Goal: Check status: Check status

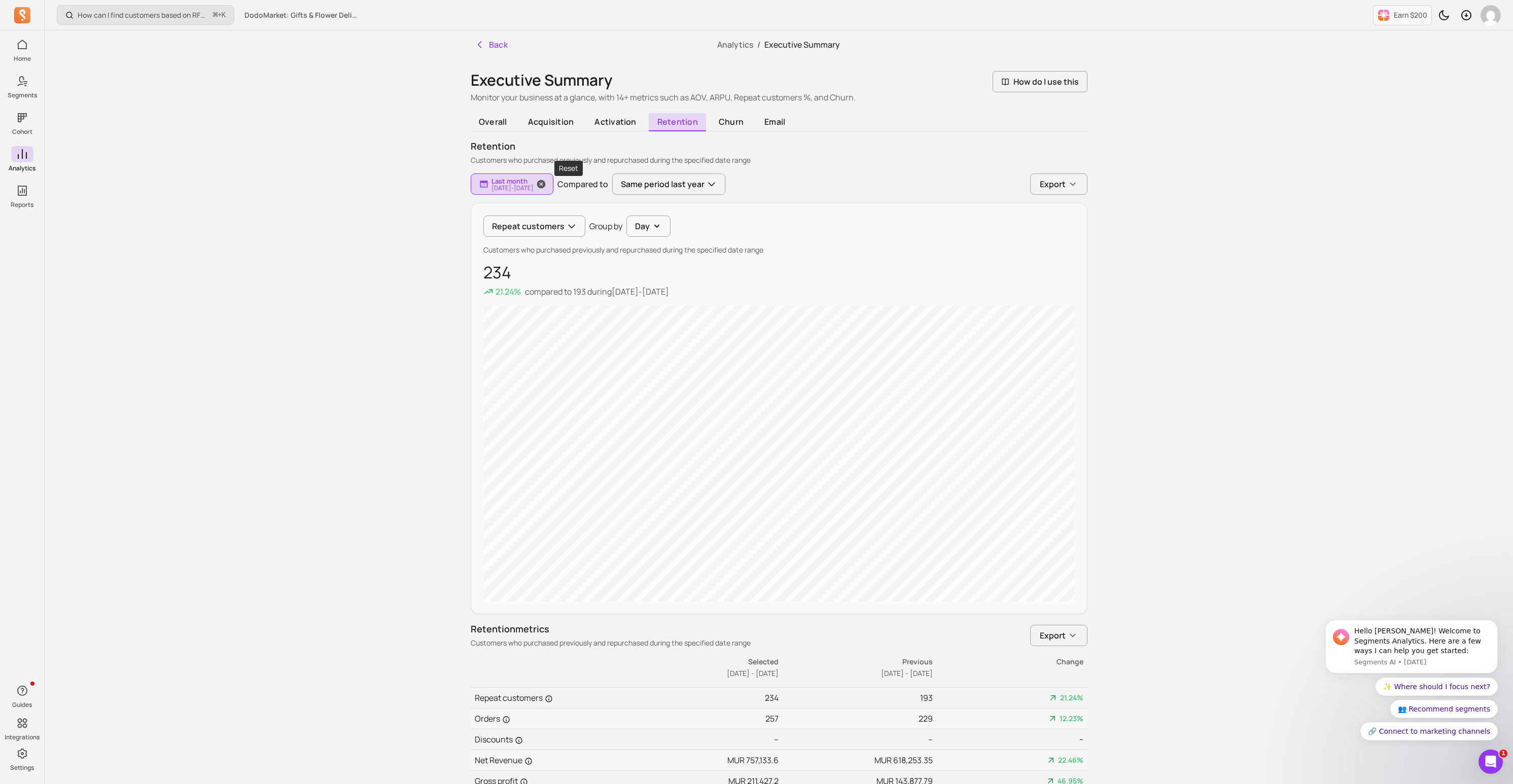
click at [554, 181] on span "button" at bounding box center [541, 184] width 25 height 22
click at [545, 186] on icon "button" at bounding box center [541, 184] width 8 height 8
click at [523, 238] on input "[DATE]" at bounding box center [507, 240] width 60 height 20
select select "2025"
select select "August"
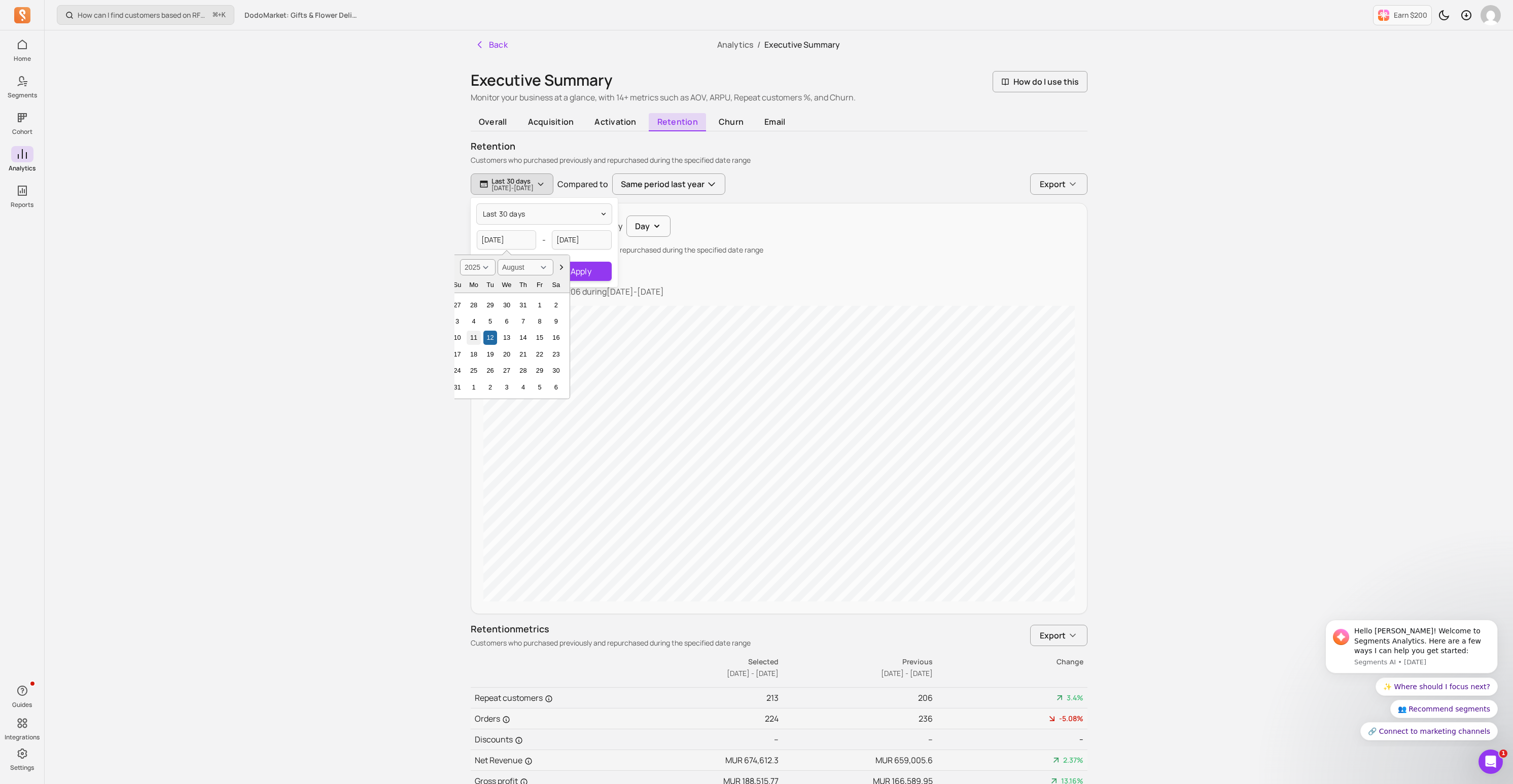
click at [474, 338] on div "11" at bounding box center [473, 337] width 14 height 14
type input "[DATE]"
click at [599, 241] on input "[DATE]" at bounding box center [581, 240] width 60 height 20
select select "2025"
select select "September"
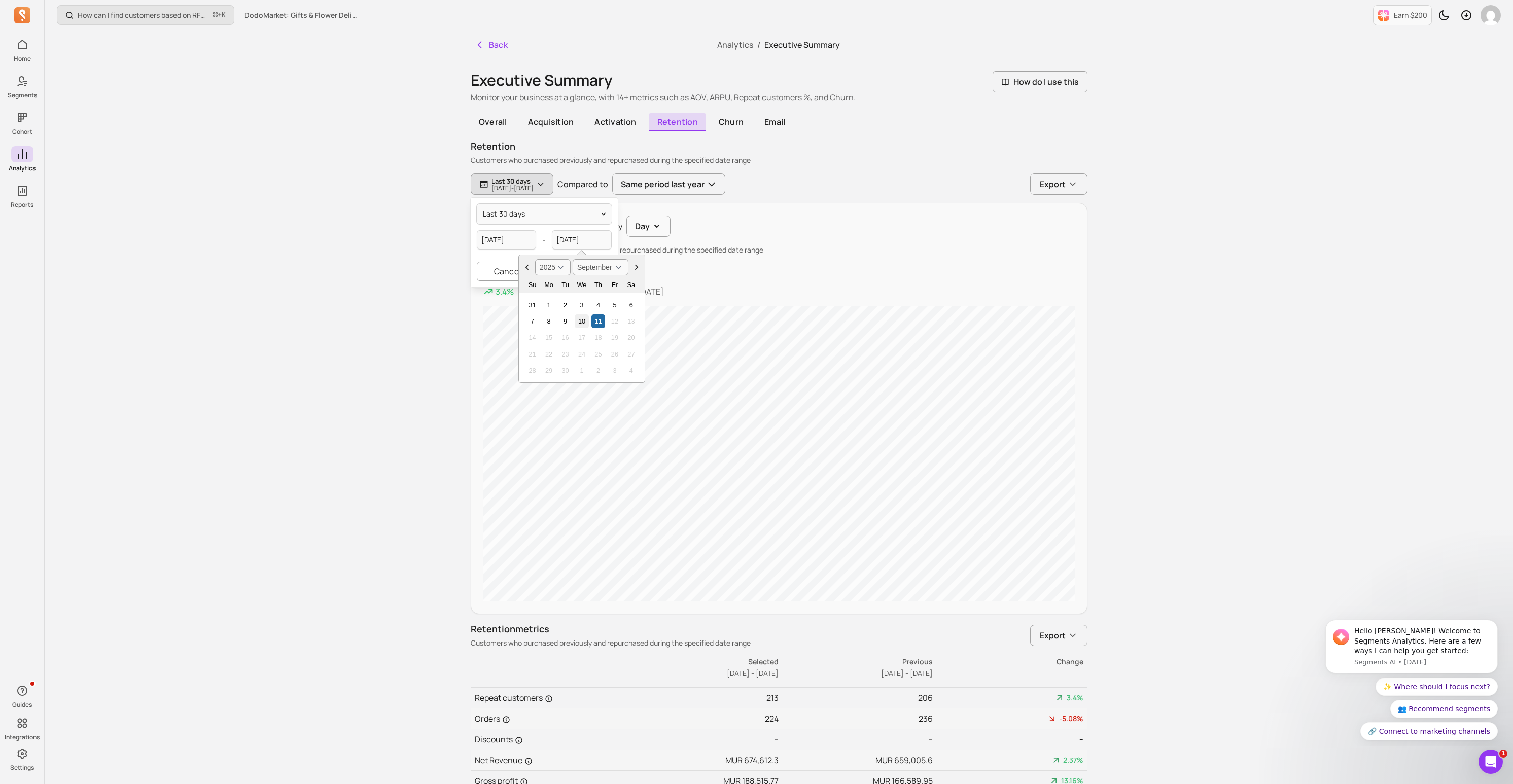
click at [582, 319] on div "10" at bounding box center [581, 322] width 14 height 14
type input "[DATE]"
click at [582, 271] on button "Apply" at bounding box center [580, 271] width 61 height 20
click at [537, 226] on button "Repeat customers" at bounding box center [534, 226] width 102 height 22
click at [530, 273] on span "Orders" at bounding box center [539, 271] width 70 height 12
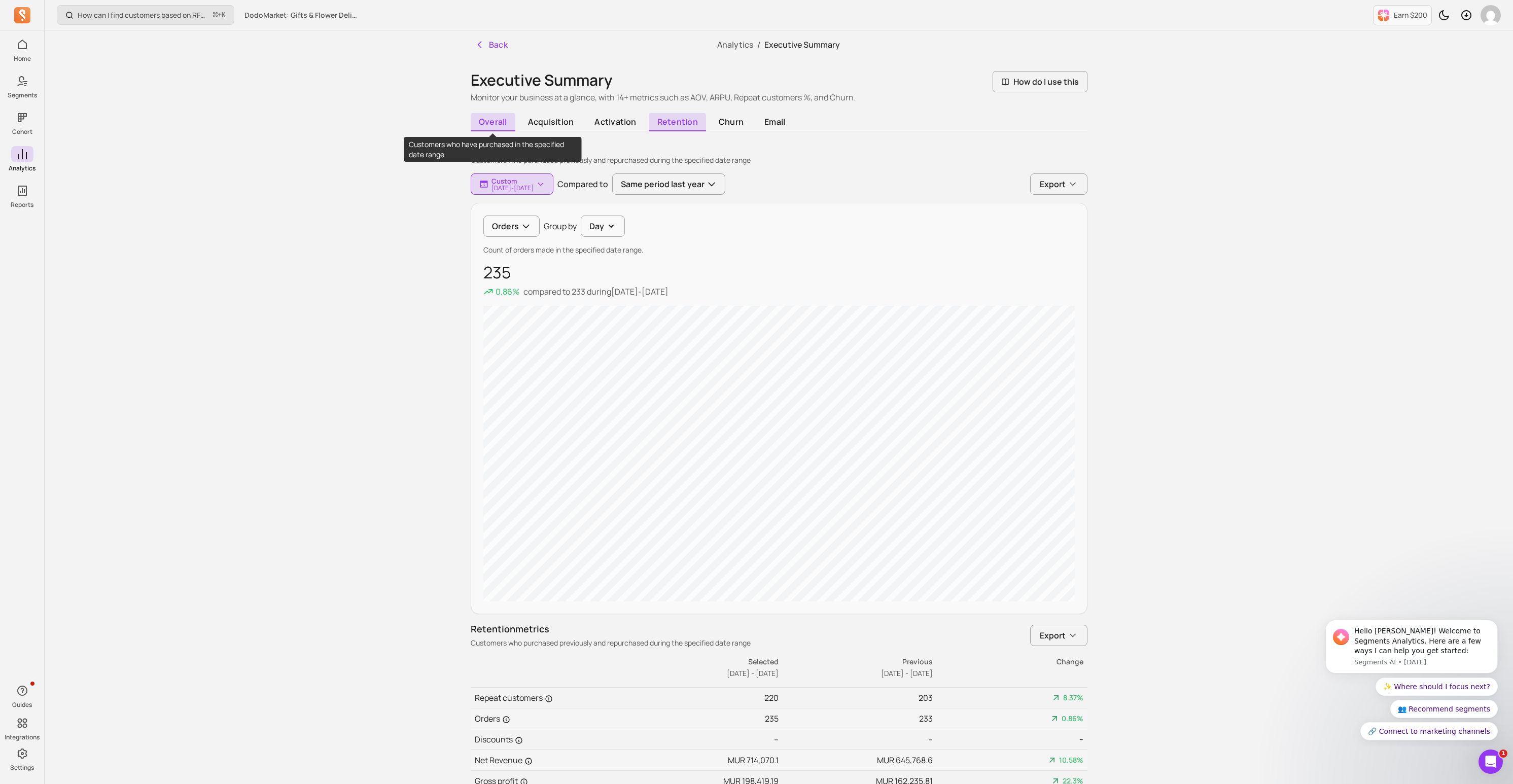
click at [502, 119] on span "overall" at bounding box center [494, 122] width 45 height 19
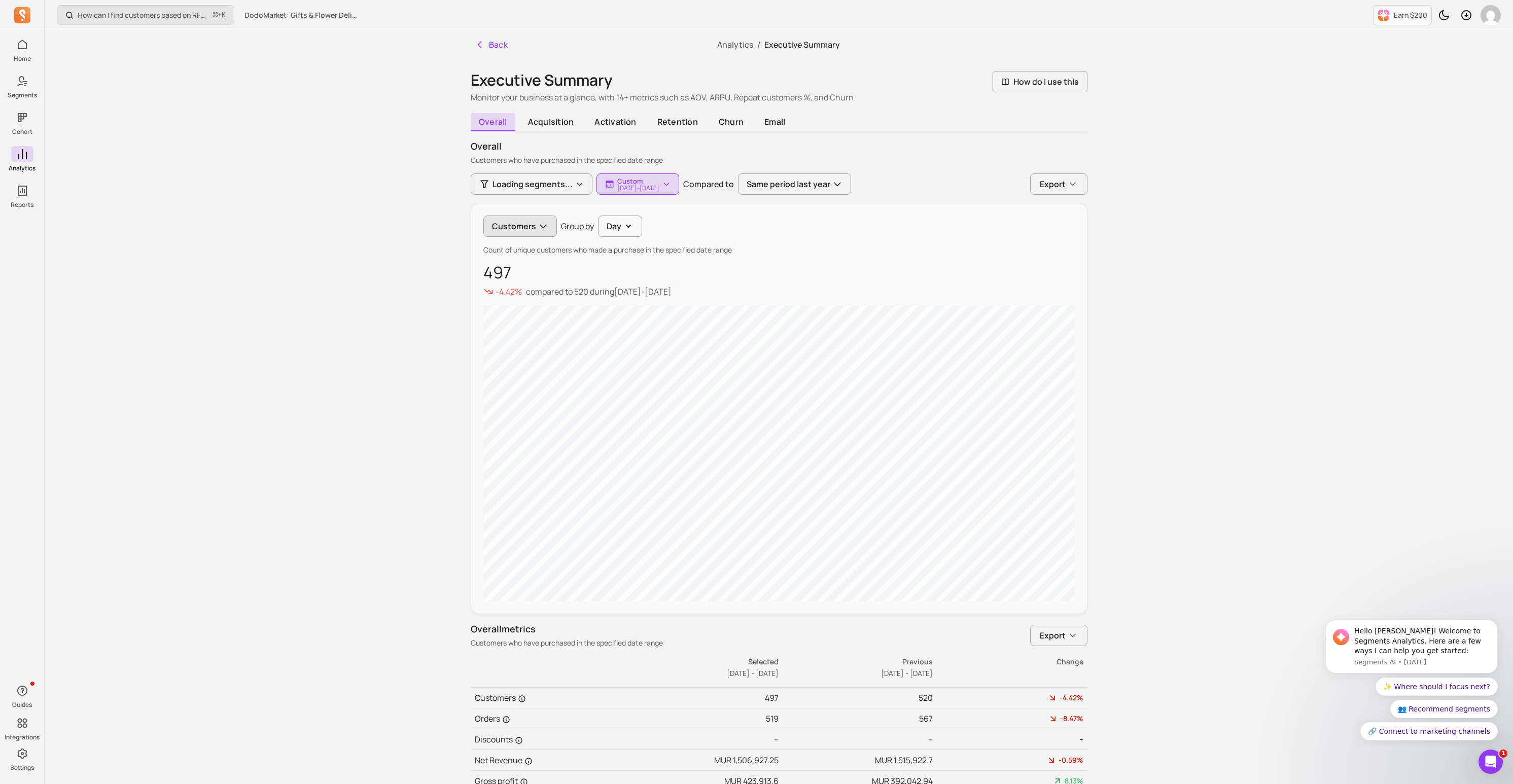
click at [526, 221] on button "Customers" at bounding box center [519, 226] width 74 height 22
click at [525, 270] on span "Orders" at bounding box center [529, 271] width 49 height 12
